Goal: Task Accomplishment & Management: Manage account settings

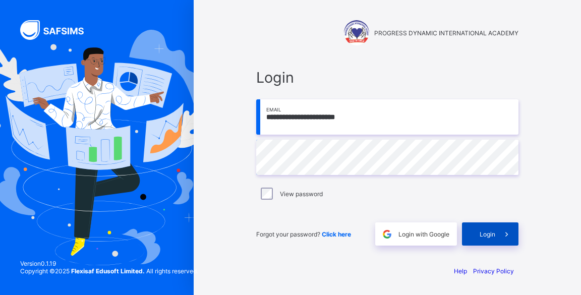
click at [483, 232] on span "Login" at bounding box center [487, 234] width 16 height 8
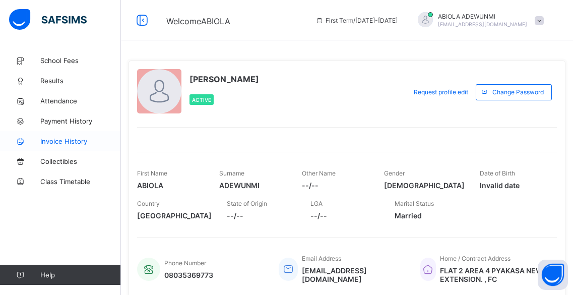
click at [76, 141] on span "Invoice History" at bounding box center [80, 141] width 81 height 8
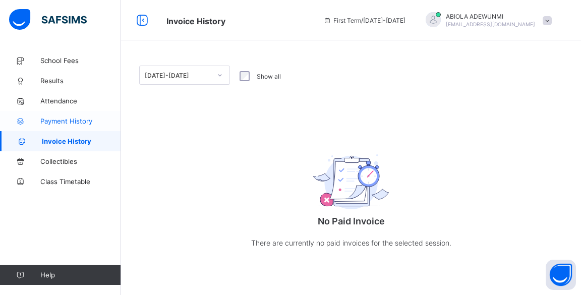
click at [77, 119] on span "Payment History" at bounding box center [80, 121] width 81 height 8
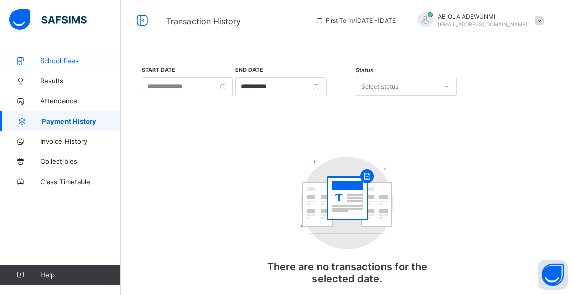
click at [61, 58] on span "School Fees" at bounding box center [80, 60] width 81 height 8
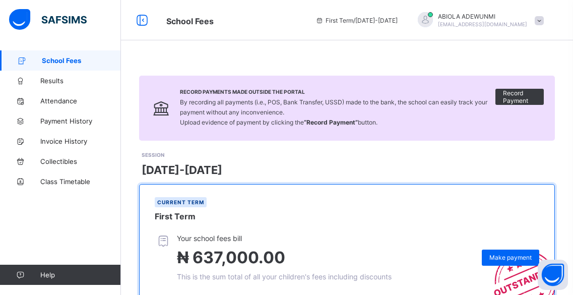
click at [543, 21] on span at bounding box center [539, 20] width 9 height 9
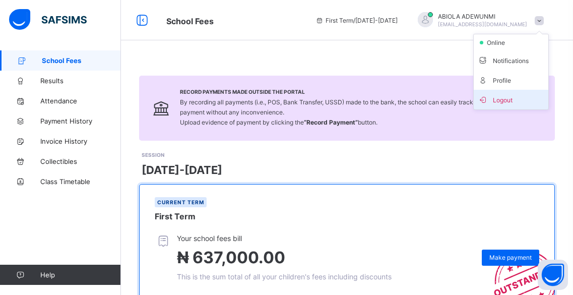
click at [510, 98] on span "Logout" at bounding box center [511, 100] width 67 height 12
